Goal: Task Accomplishment & Management: Manage account settings

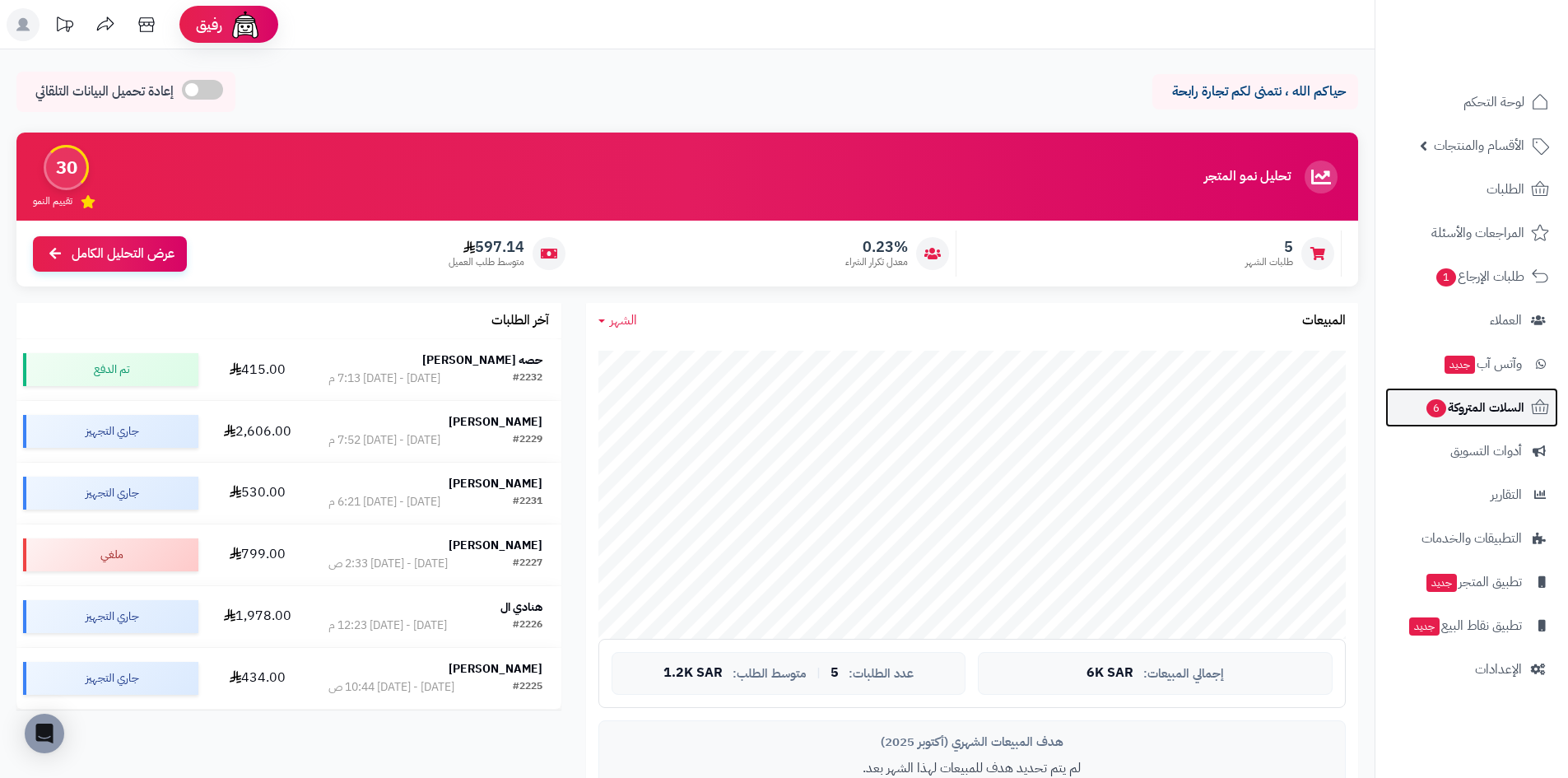
click at [1526, 409] on link "السلات المتروكة 6" at bounding box center [1471, 408] width 173 height 40
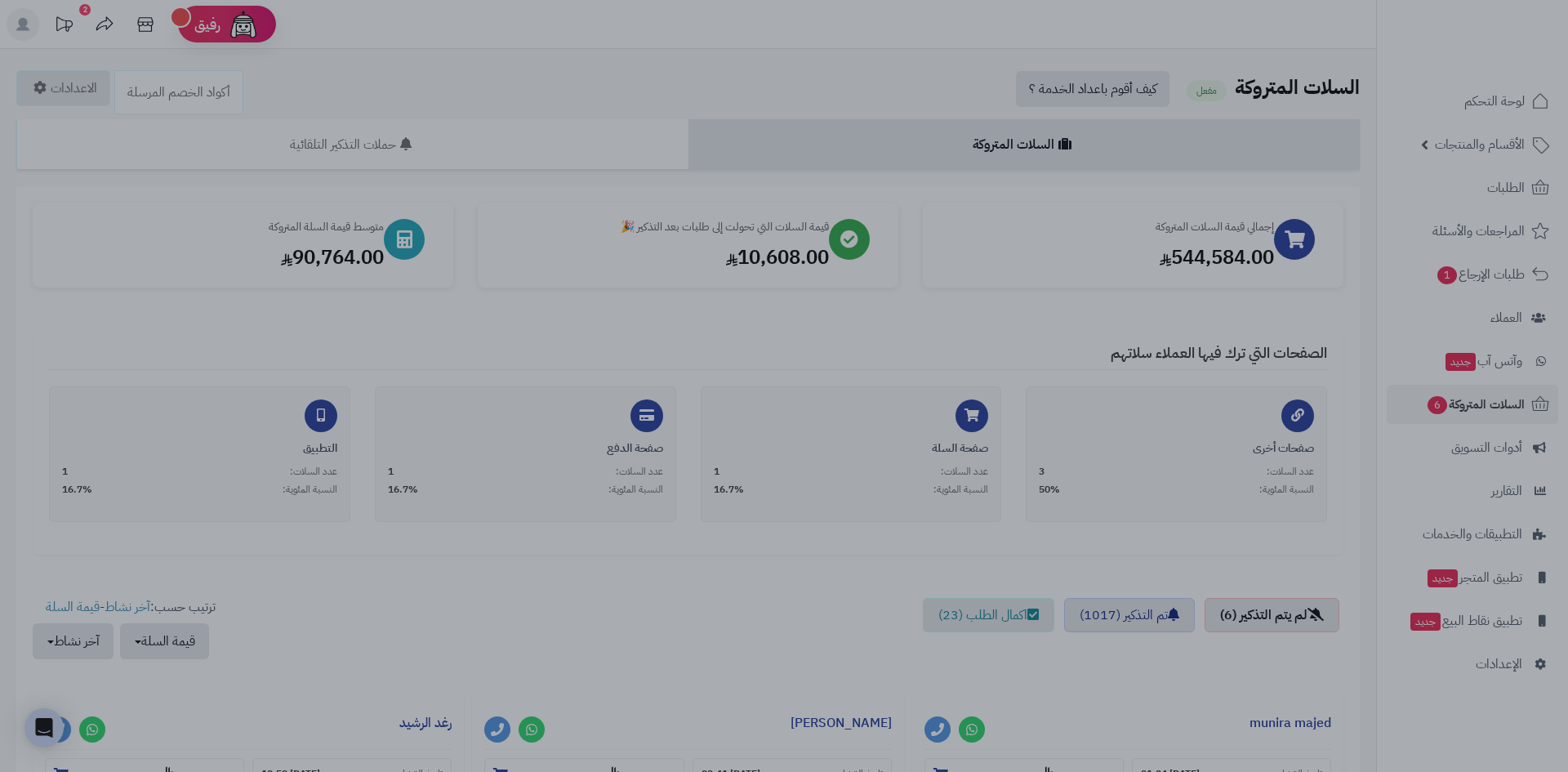
click at [1174, 487] on div at bounding box center [784, 386] width 1568 height 772
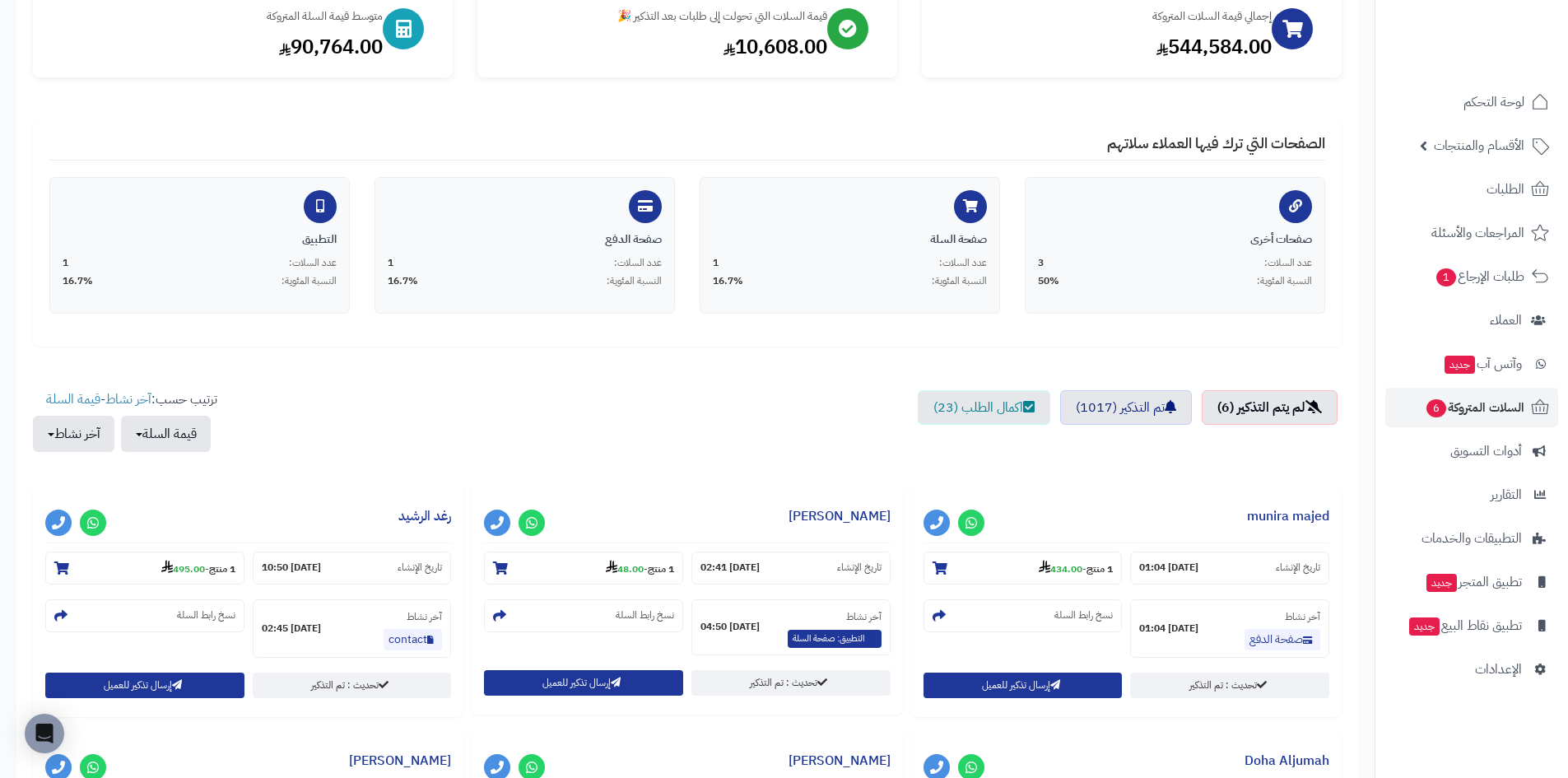
scroll to position [159, 0]
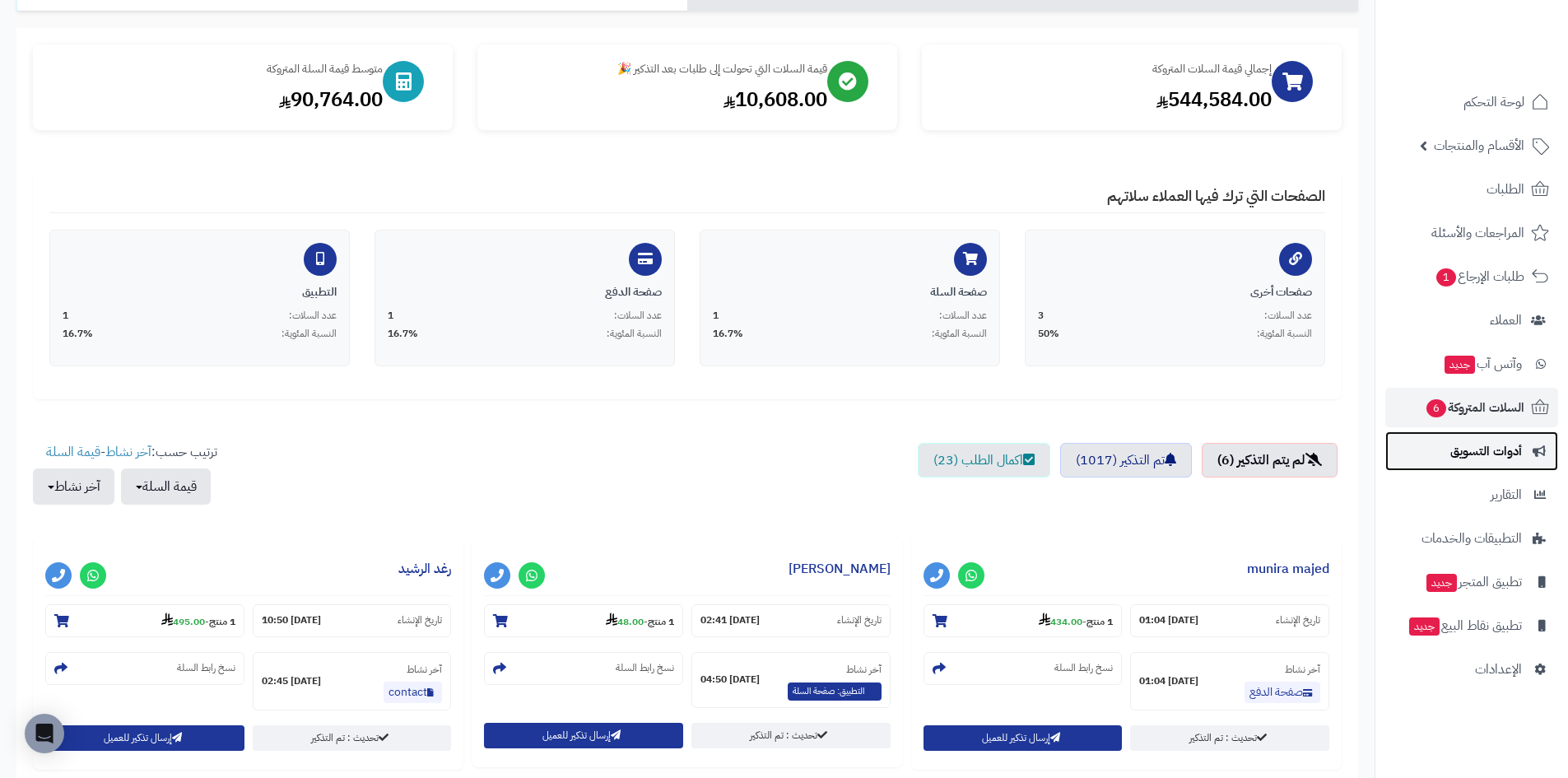
click at [1524, 453] on link "أدوات التسويق" at bounding box center [1471, 451] width 173 height 40
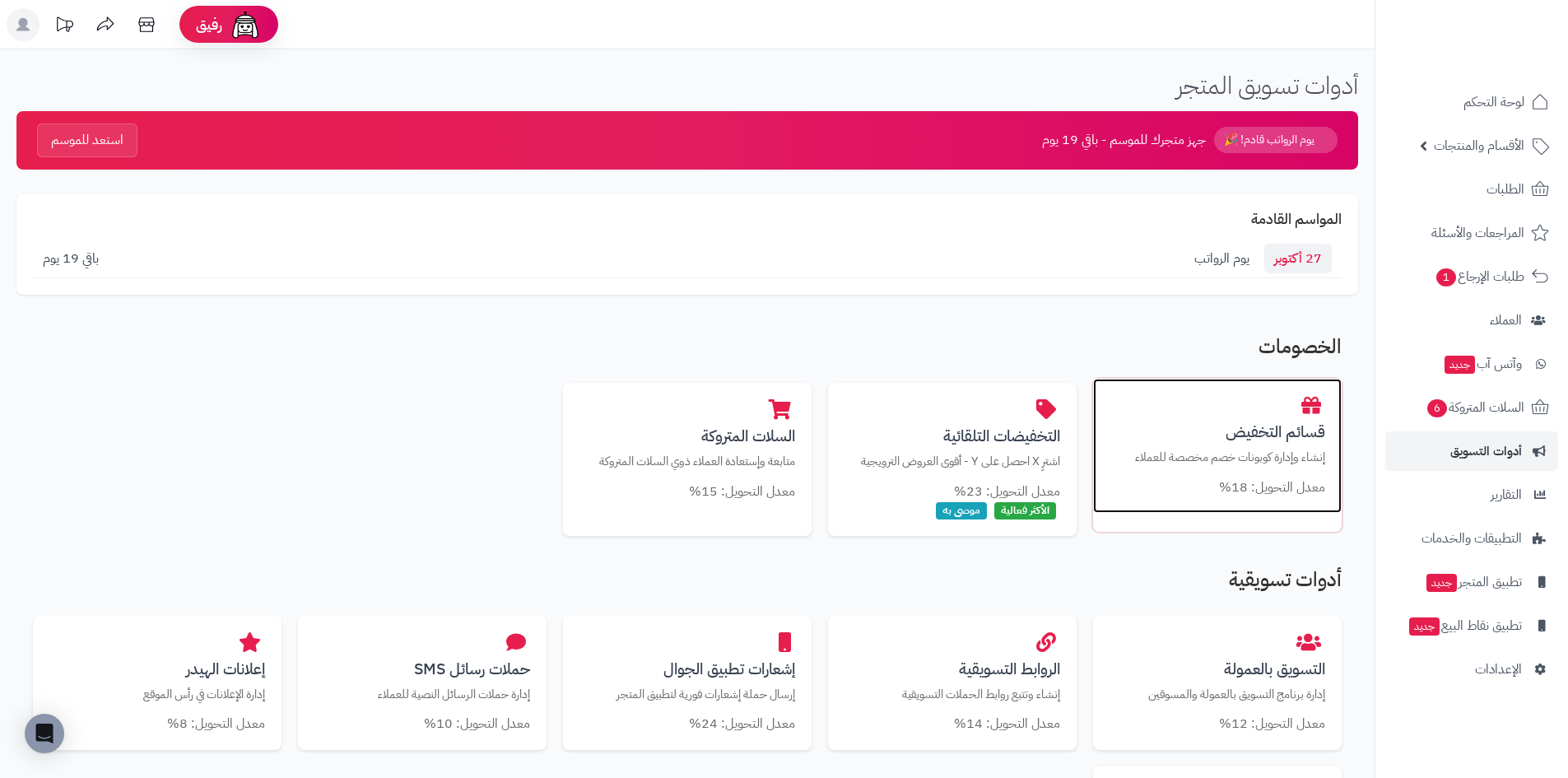
click at [1228, 417] on div "قسائم التخفيض إنشاء وإدارة كوبونات خصم مخصصة للعملاء معدل التحويل: 18%" at bounding box center [1217, 446] width 248 height 135
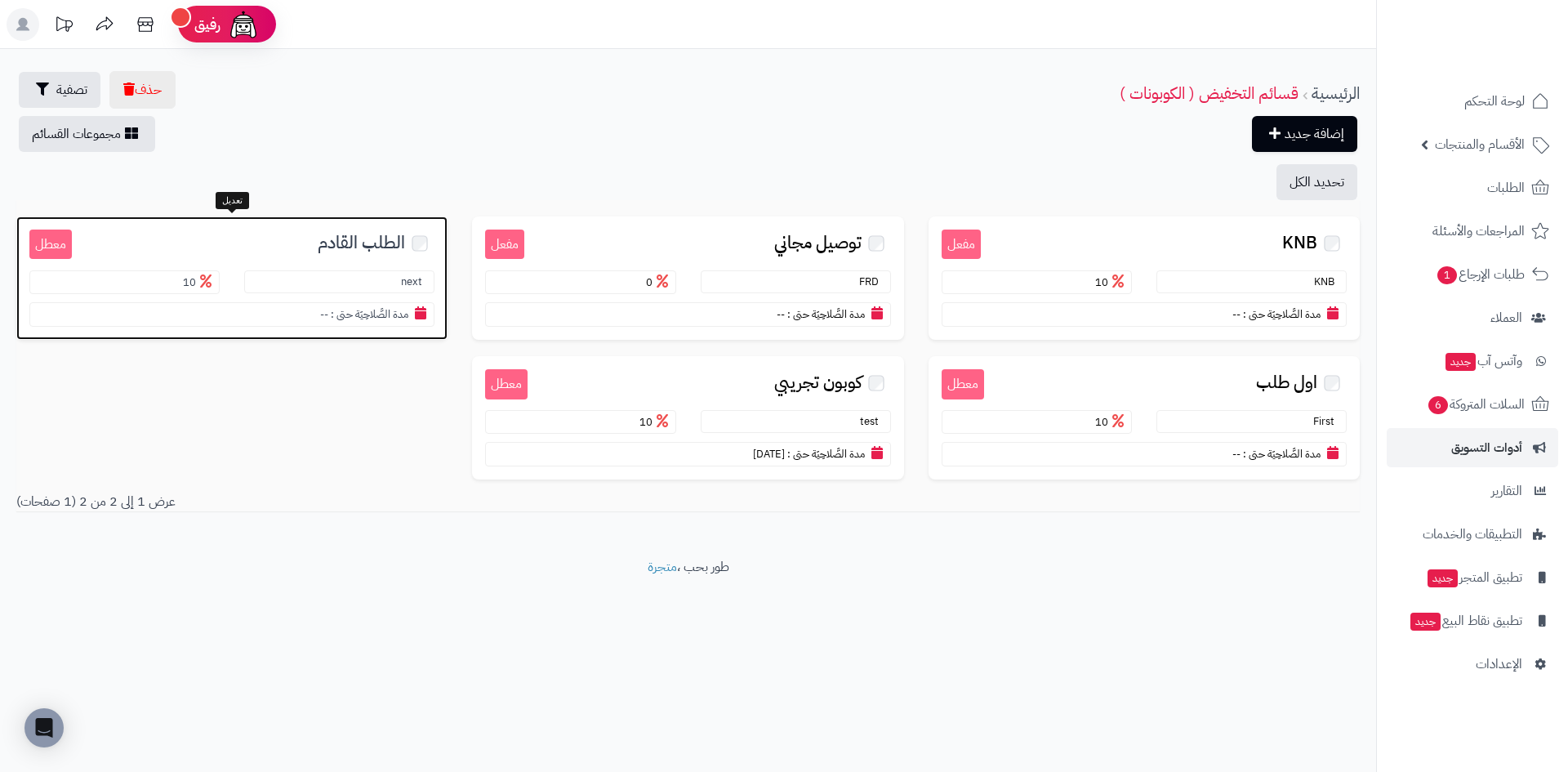
click at [367, 243] on span "الطلب القادم" at bounding box center [361, 243] width 87 height 19
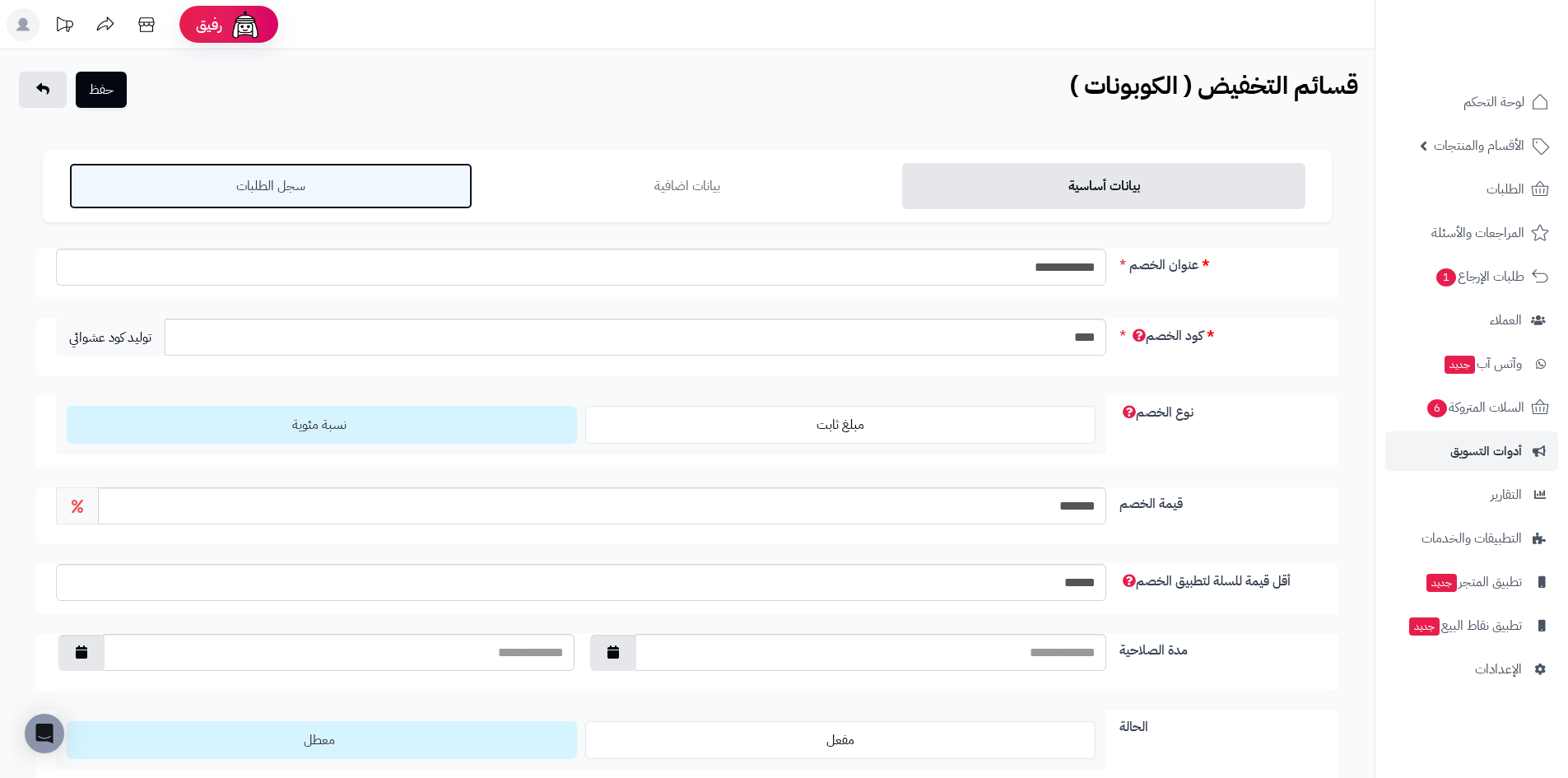
click at [248, 203] on link "سجل الطلبات" at bounding box center [271, 186] width 404 height 47
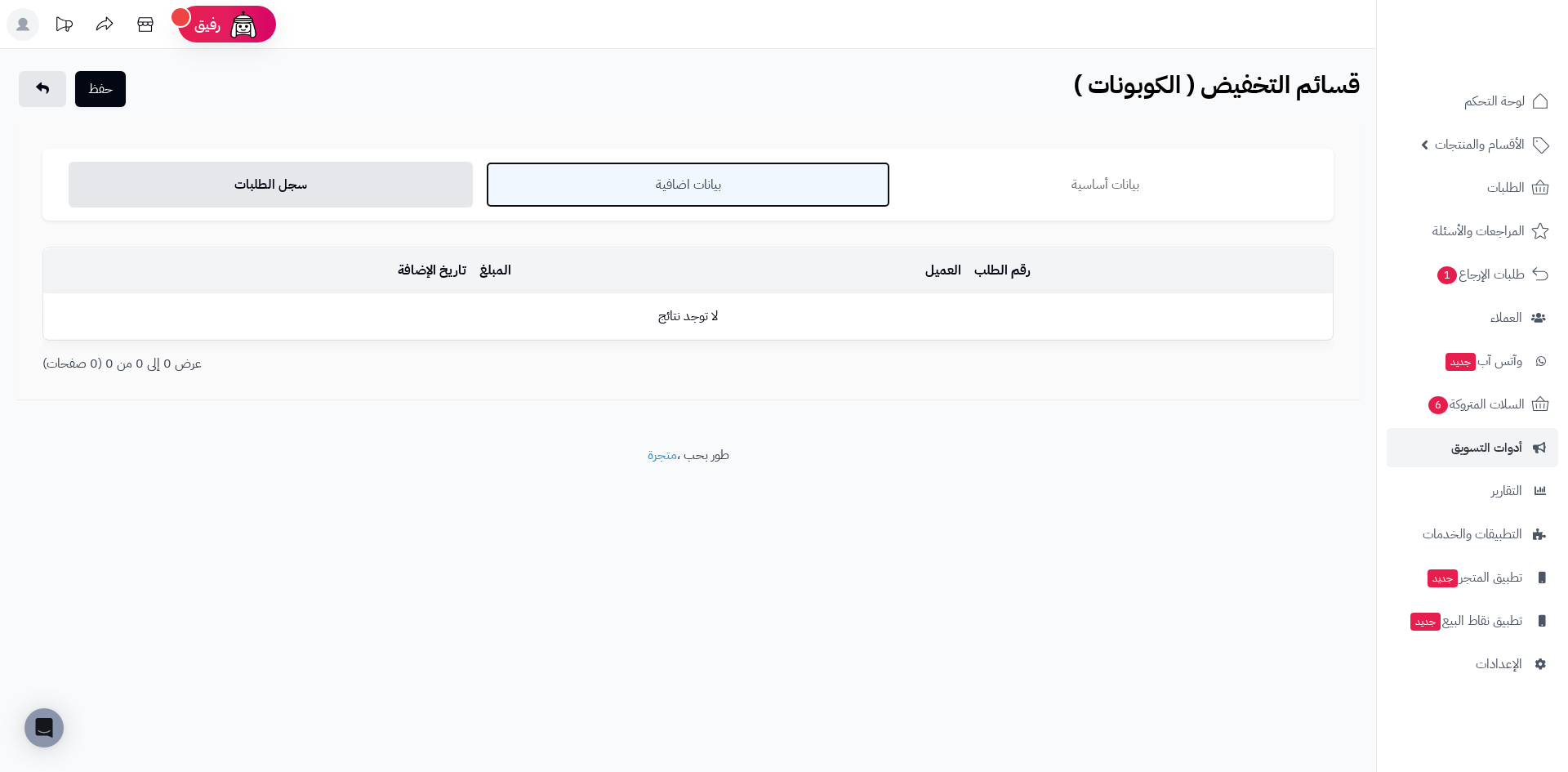
click at [634, 205] on link "بيانات اضافية" at bounding box center [688, 185] width 405 height 46
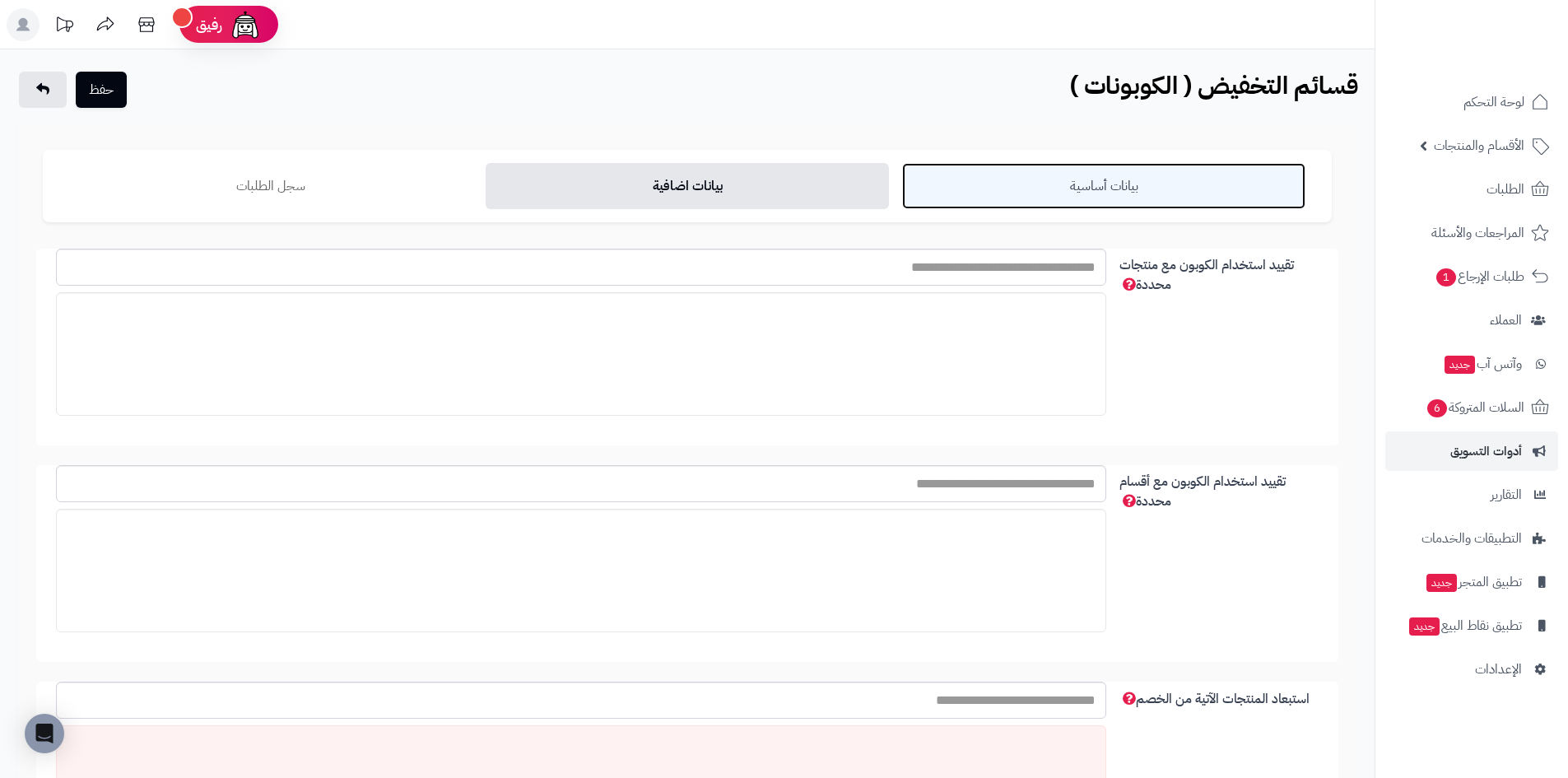
click at [1031, 184] on link "بيانات أساسية" at bounding box center [1104, 186] width 404 height 47
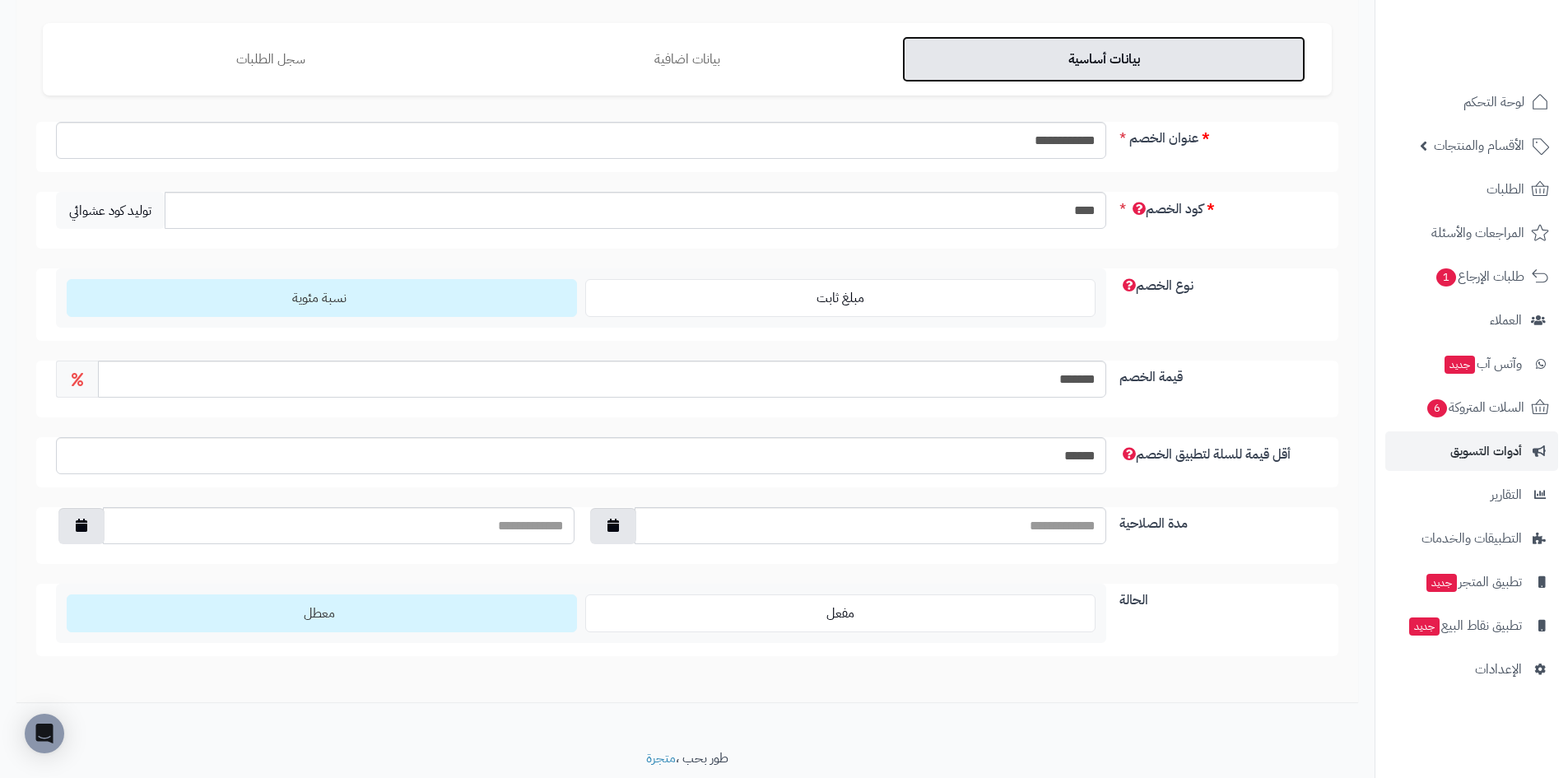
scroll to position [180, 0]
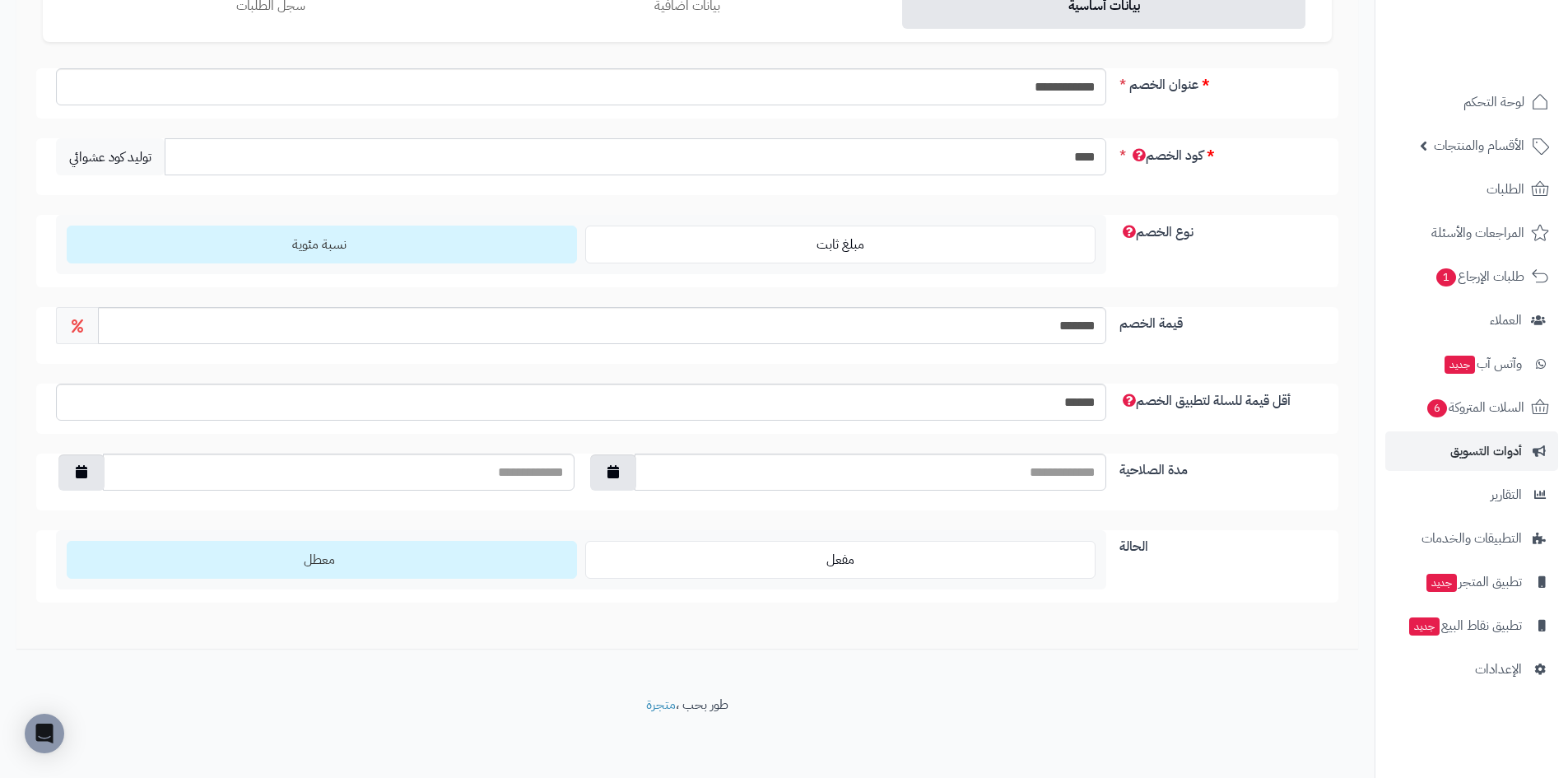
click at [1042, 170] on input "****" at bounding box center [635, 156] width 942 height 37
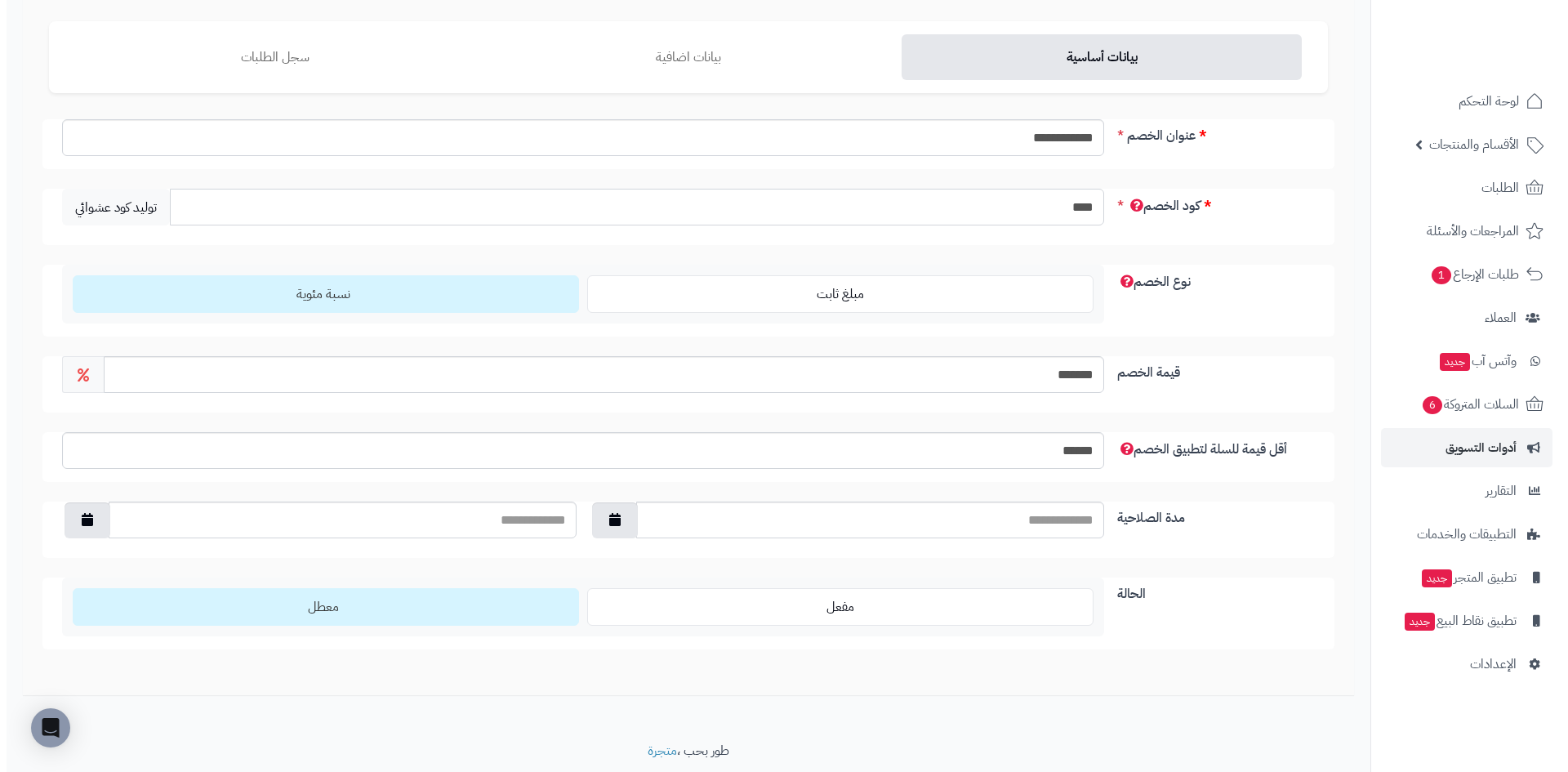
scroll to position [0, 0]
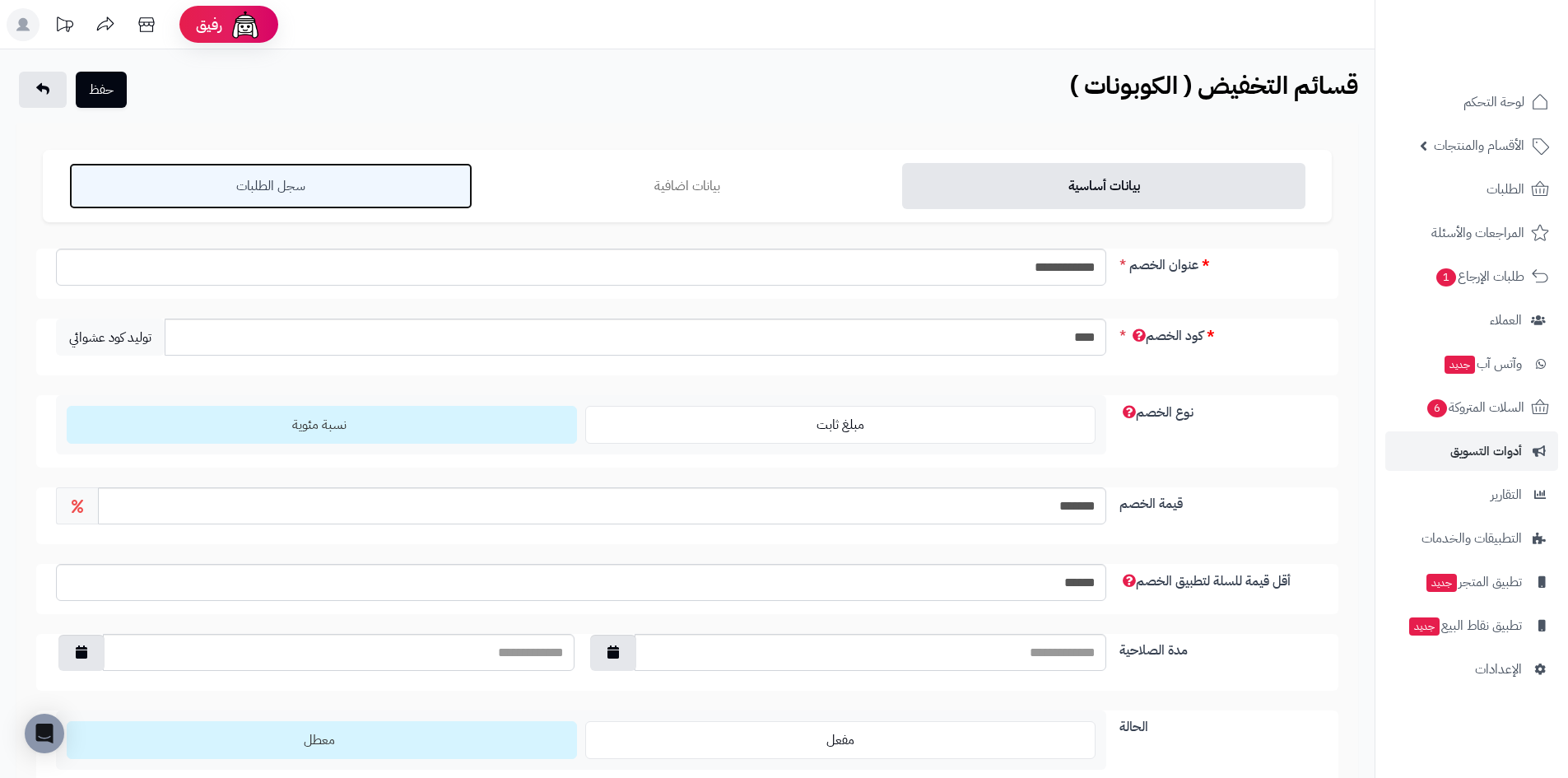
click at [256, 181] on link "سجل الطلبات" at bounding box center [271, 186] width 404 height 47
click at [274, 173] on link "سجل الطلبات" at bounding box center [271, 186] width 404 height 47
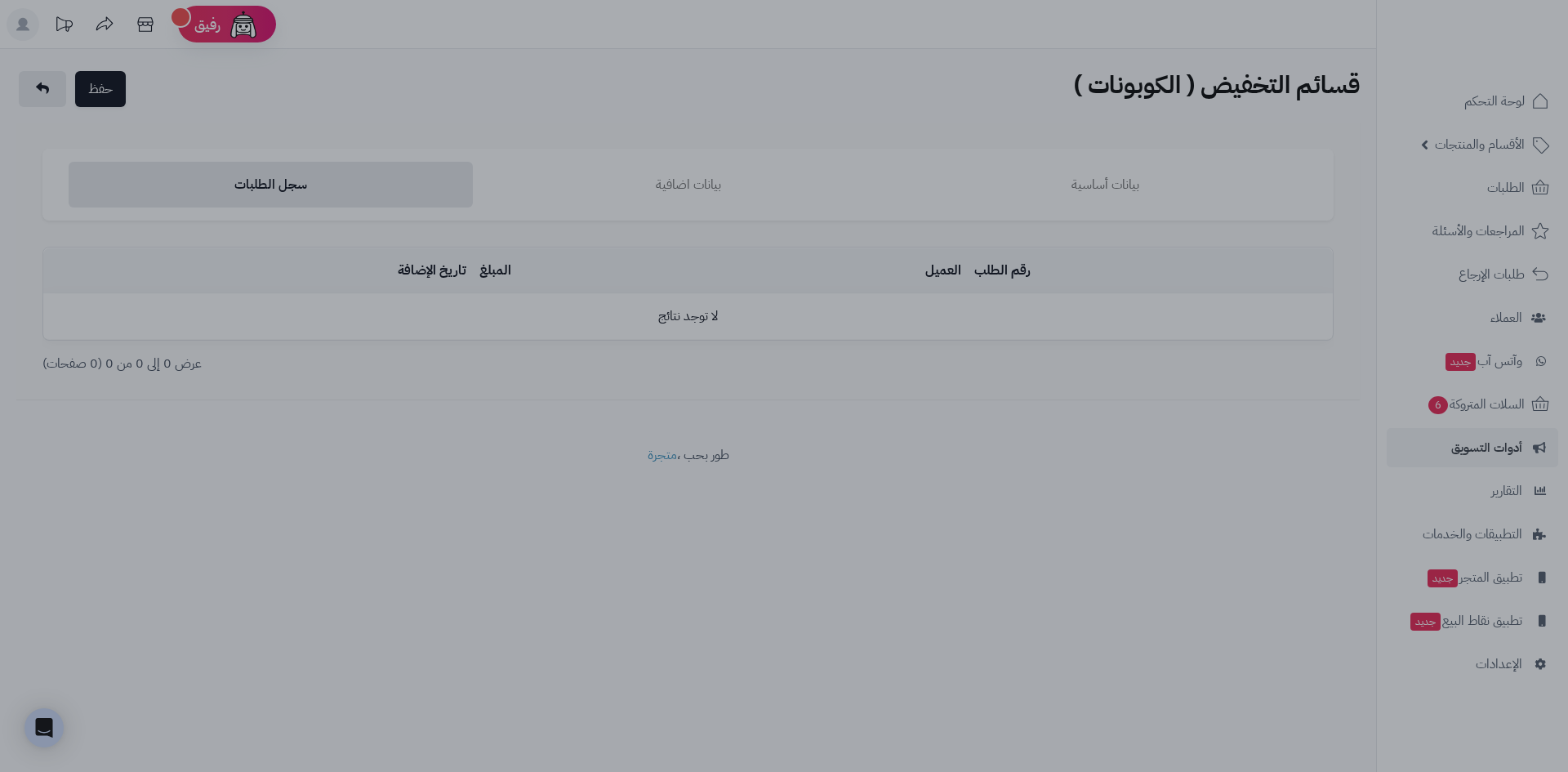
click at [1143, 206] on div at bounding box center [784, 386] width 1568 height 772
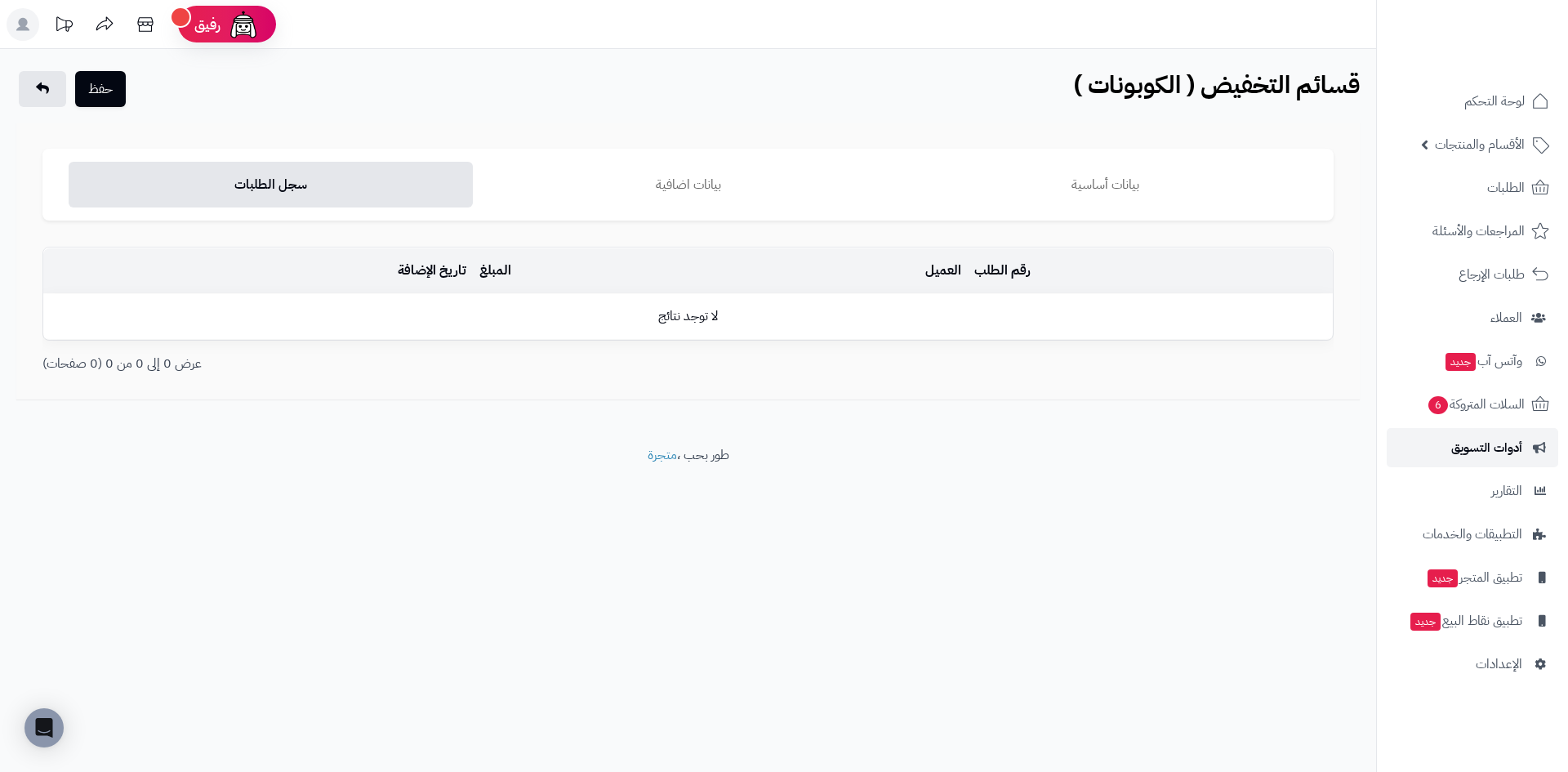
click at [1485, 451] on span "أدوات التسويق" at bounding box center [1487, 447] width 71 height 23
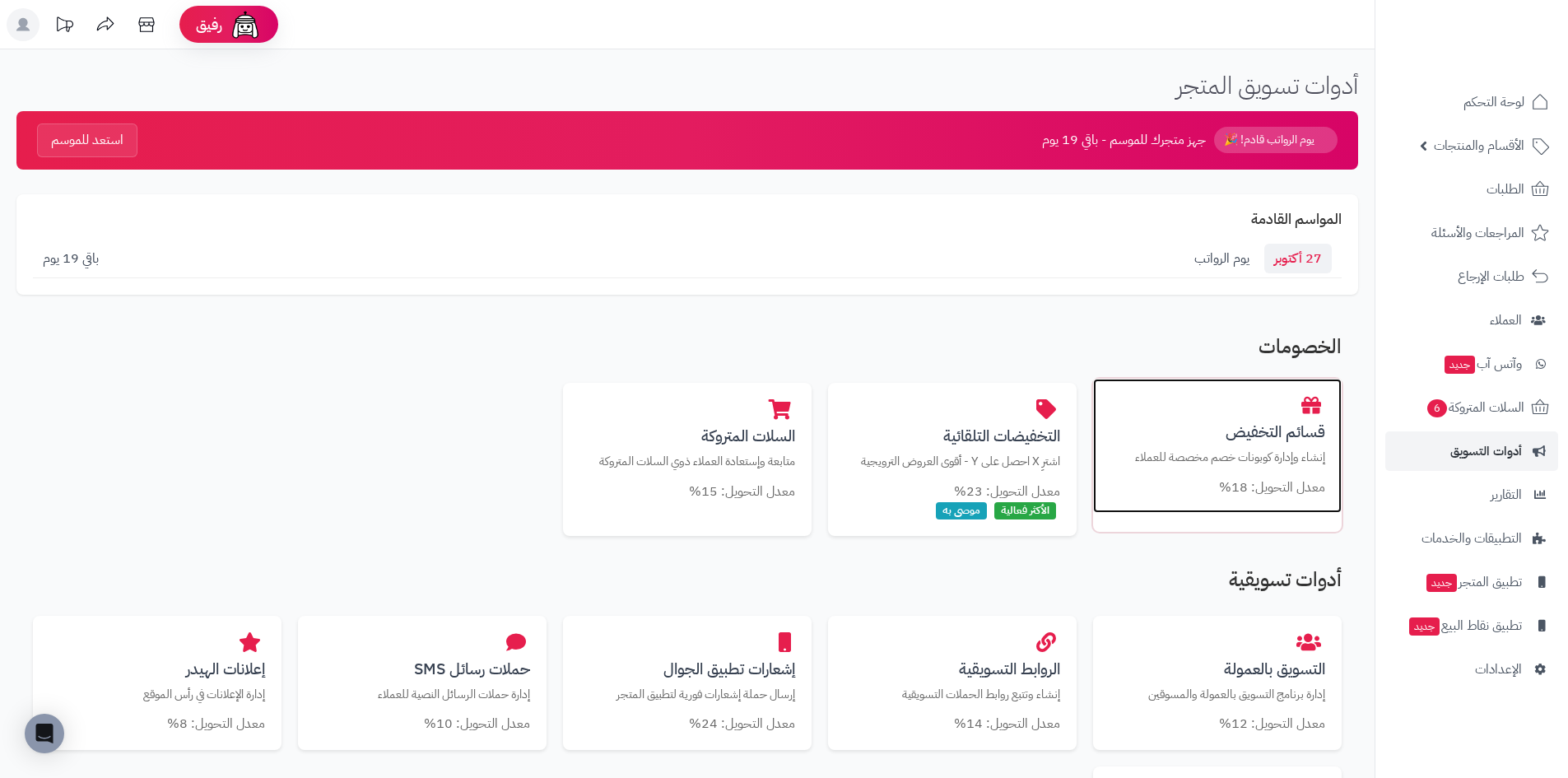
click at [1241, 449] on p "إنشاء وإدارة كوبونات خصم مخصصة للعملاء" at bounding box center [1217, 456] width 216 height 17
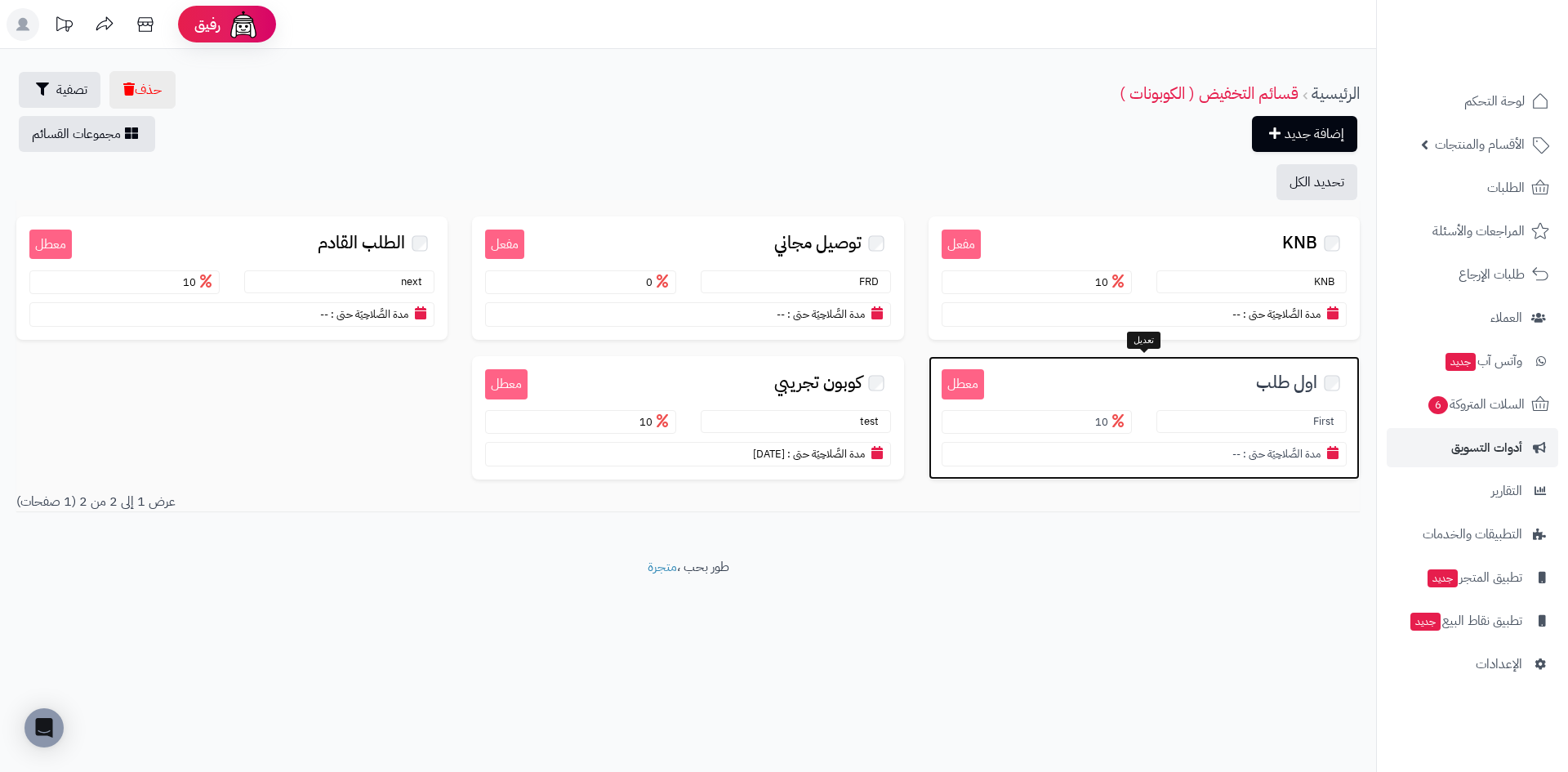
click at [1277, 382] on span "اول طلب" at bounding box center [1286, 382] width 61 height 19
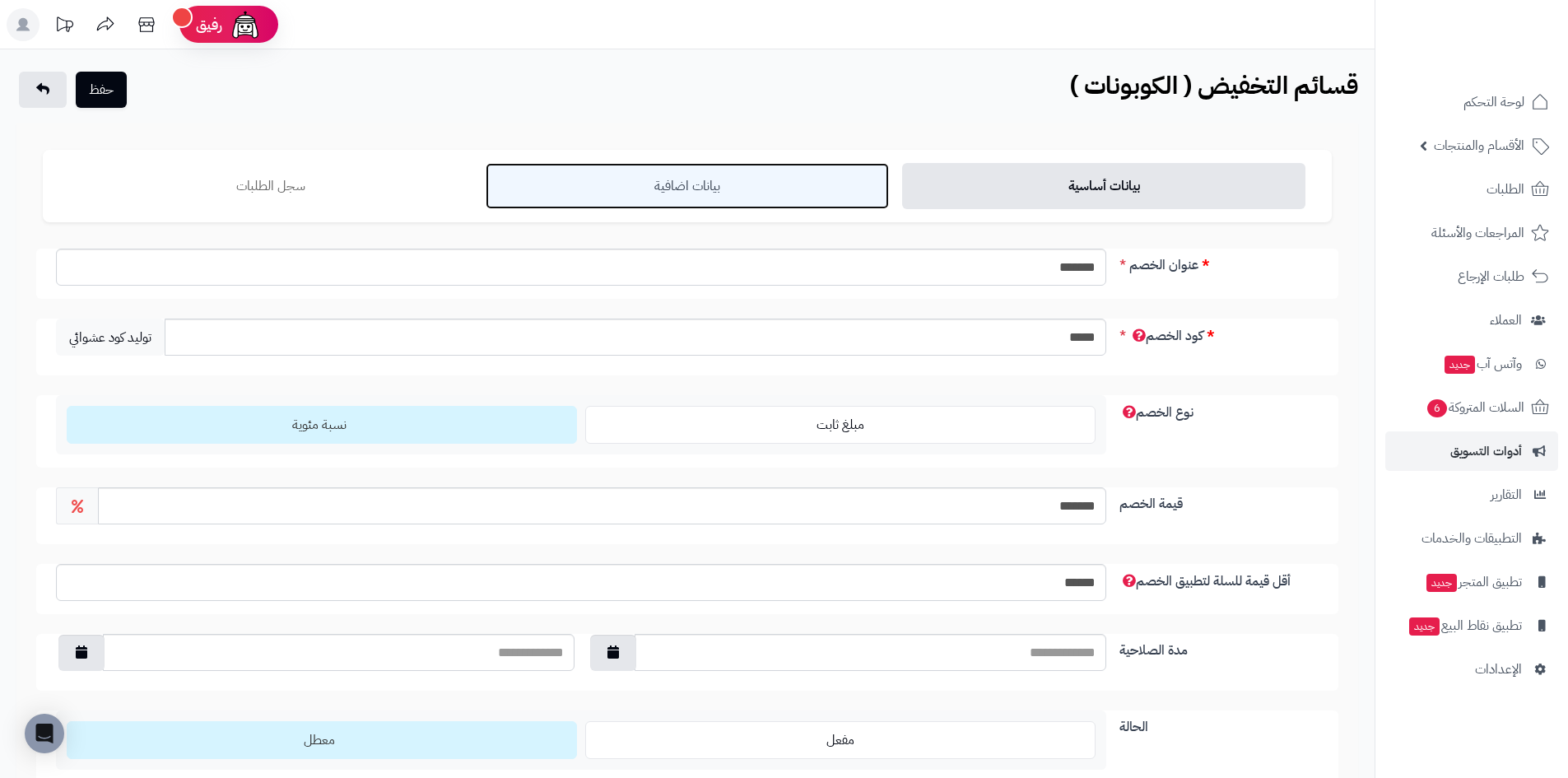
click at [678, 188] on link "بيانات اضافية" at bounding box center [688, 186] width 404 height 47
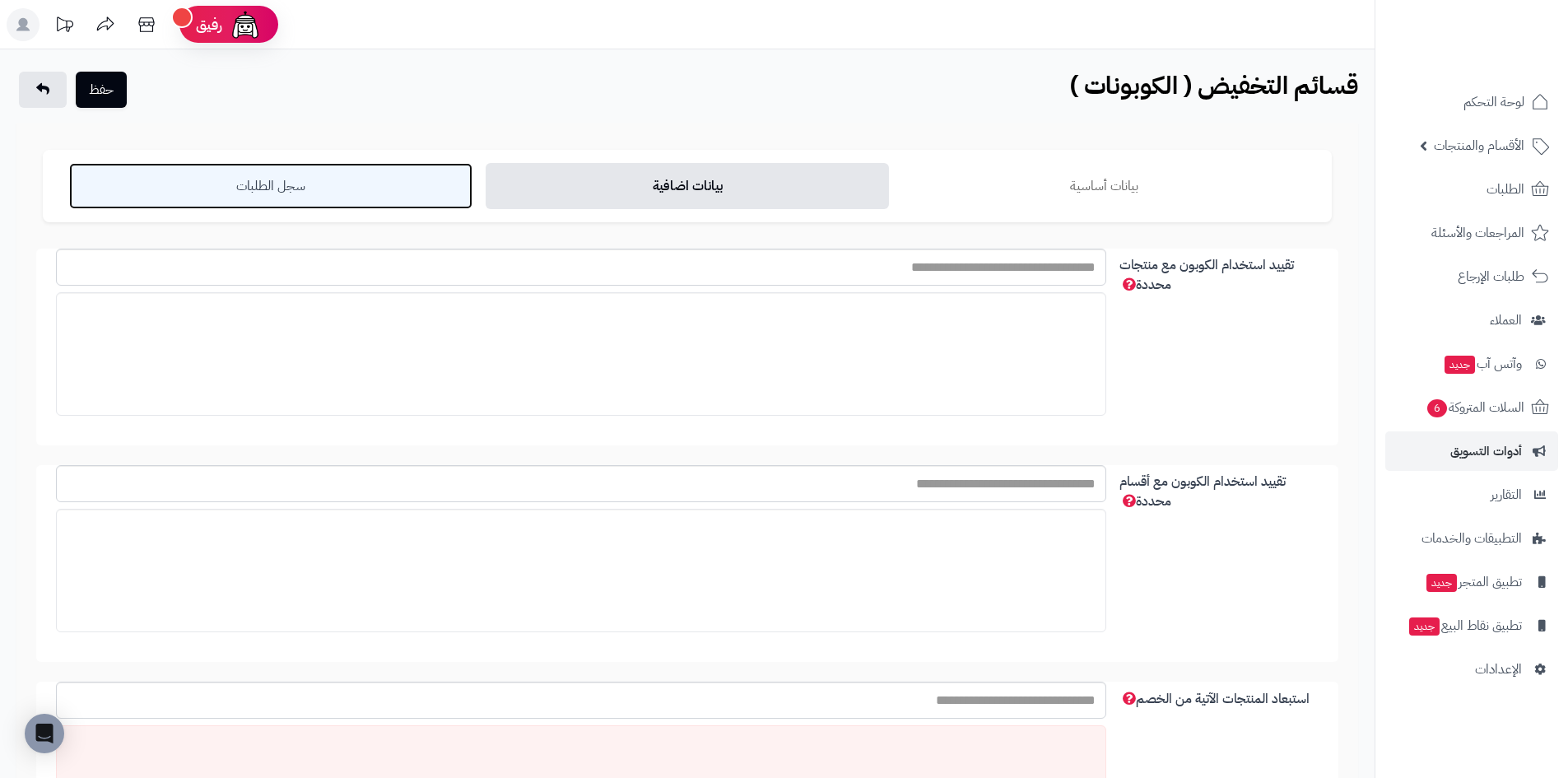
click at [330, 190] on link "سجل الطلبات" at bounding box center [271, 186] width 404 height 47
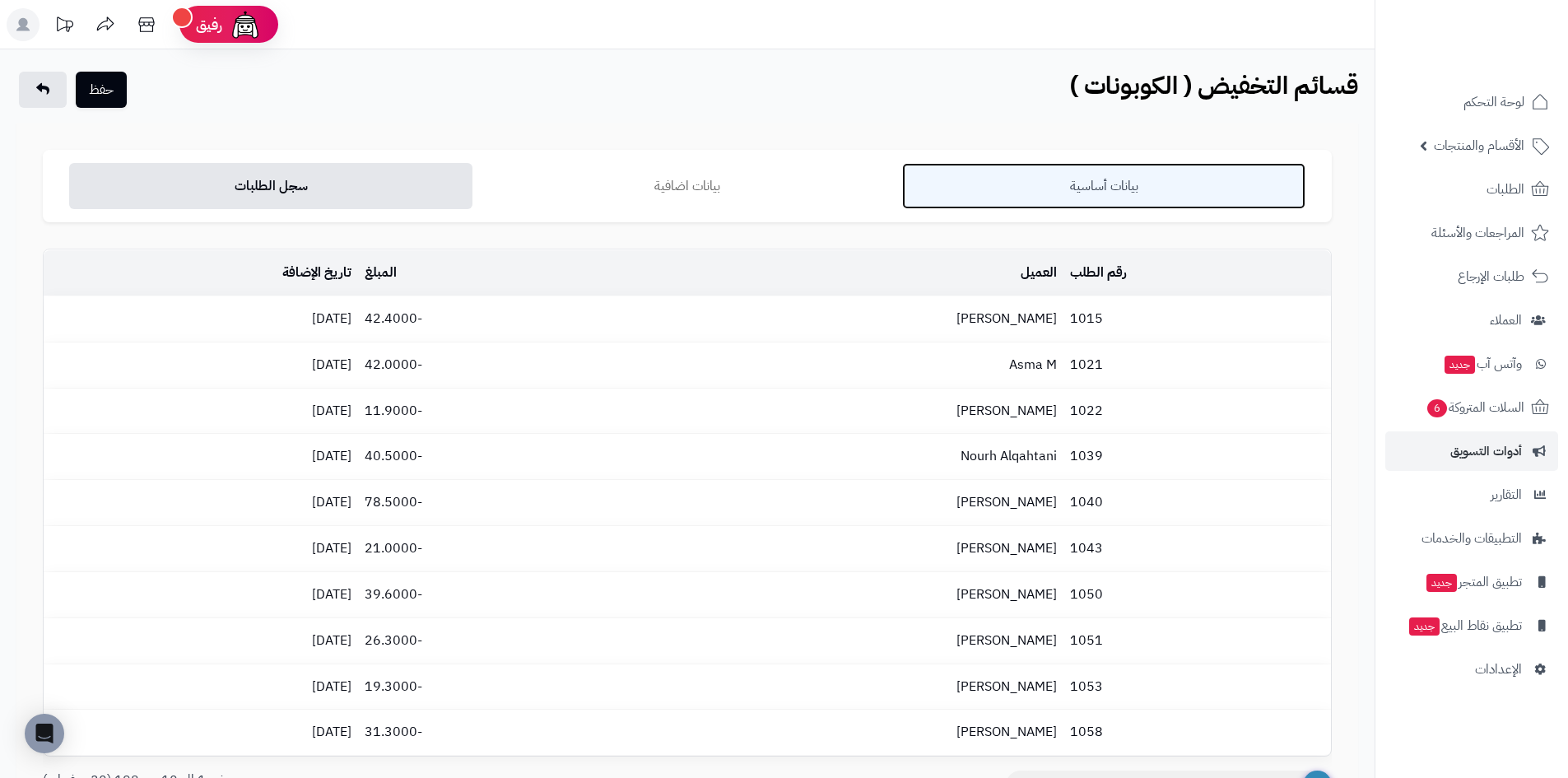
click at [1133, 181] on link "بيانات أساسية" at bounding box center [1104, 186] width 404 height 47
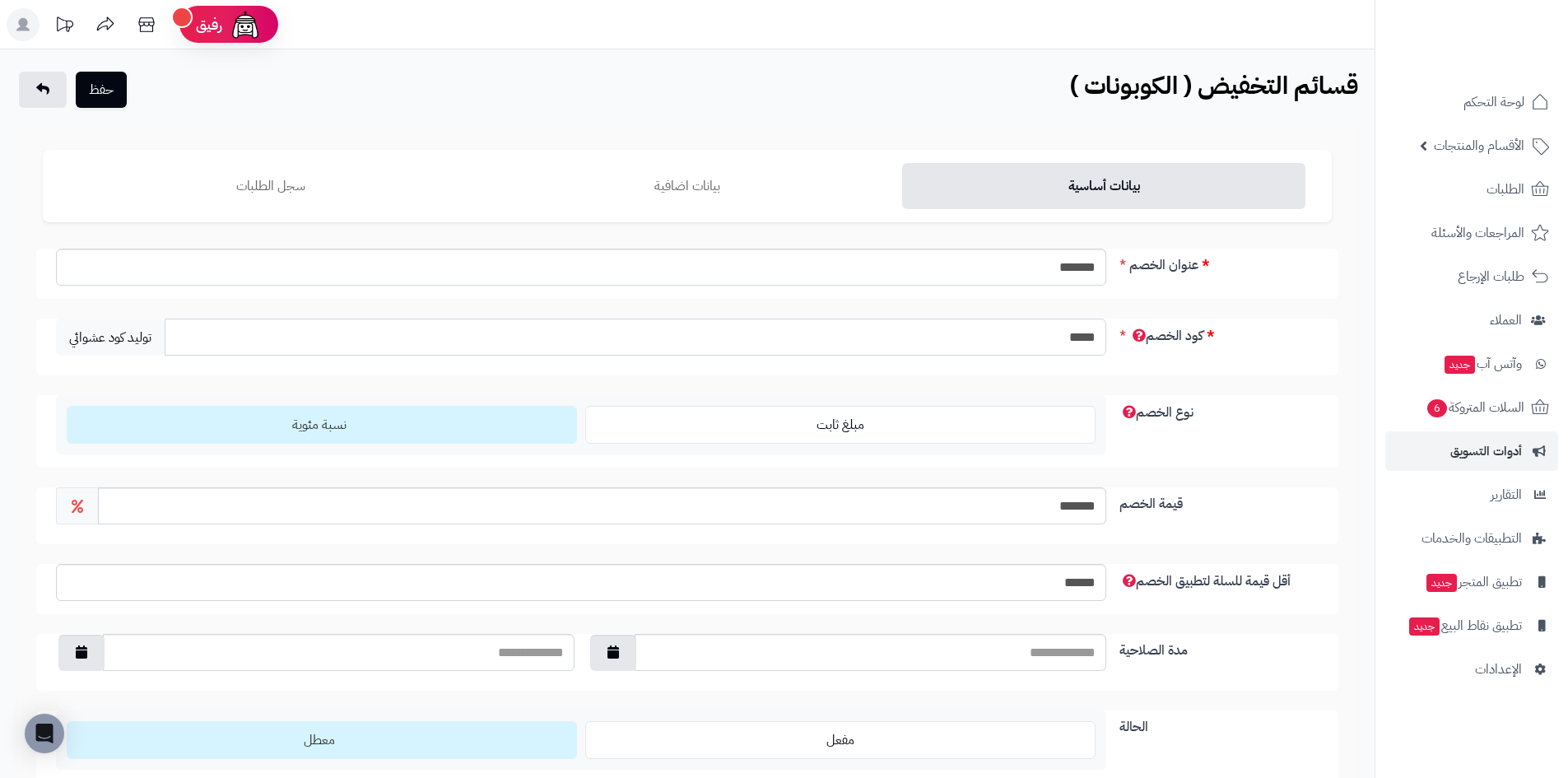
click at [1055, 333] on input "*****" at bounding box center [635, 337] width 942 height 37
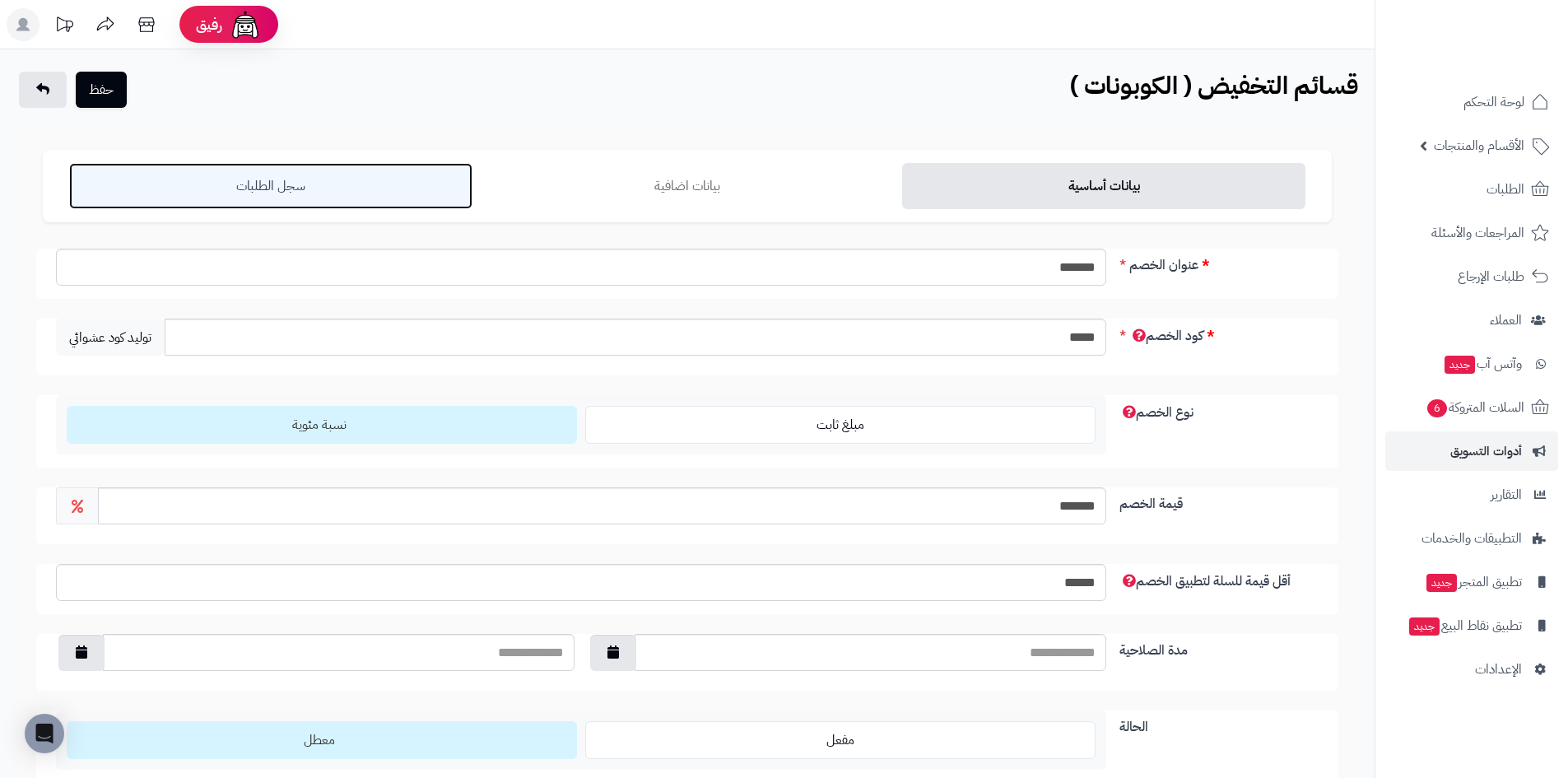
click at [267, 176] on link "سجل الطلبات" at bounding box center [271, 186] width 404 height 47
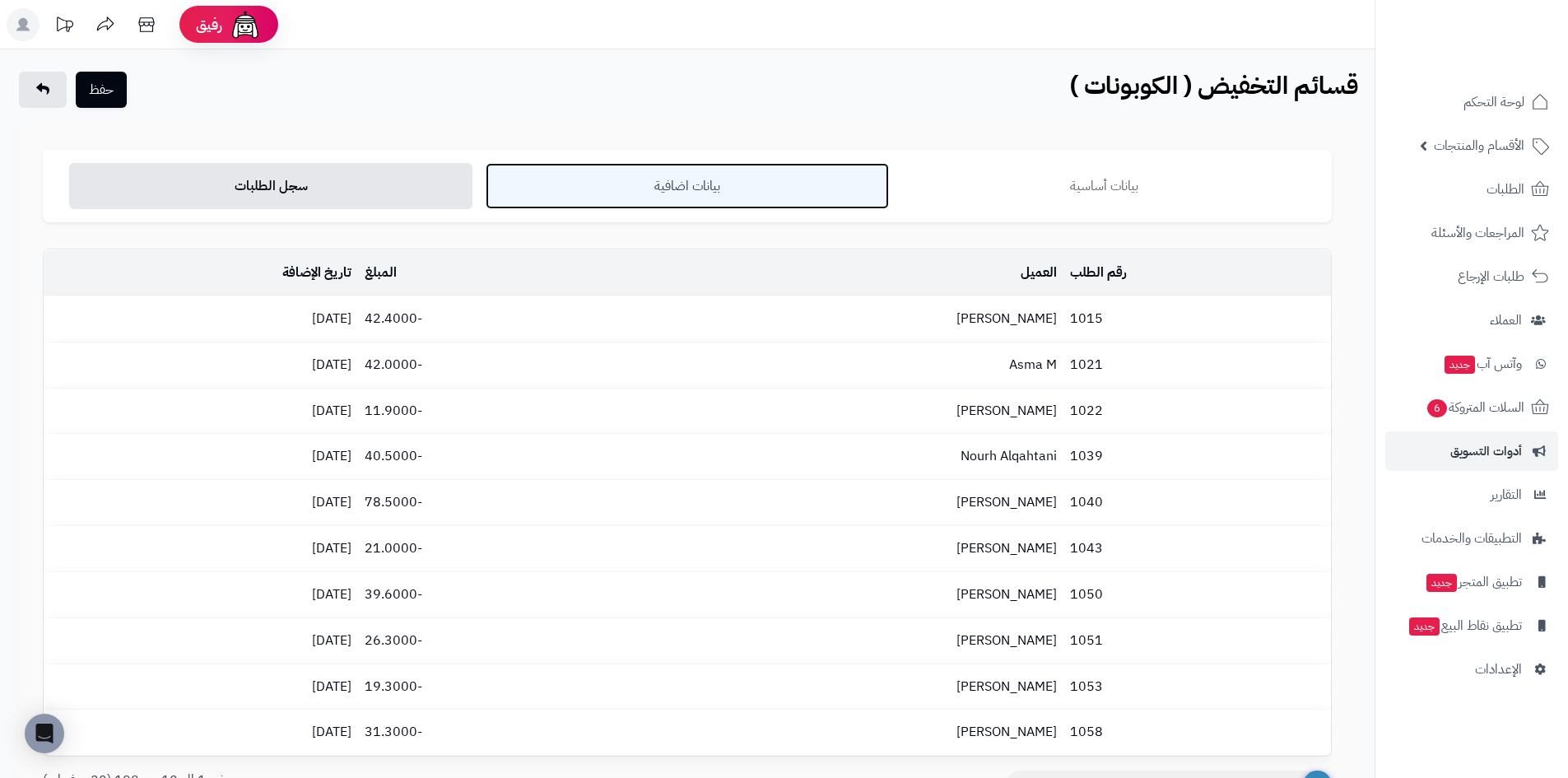
click at [683, 200] on link "بيانات اضافية" at bounding box center [688, 186] width 404 height 47
